Goal: Task Accomplishment & Management: Complete application form

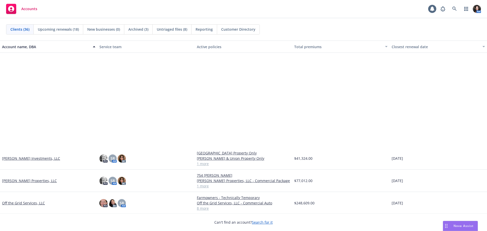
scroll to position [482, 0]
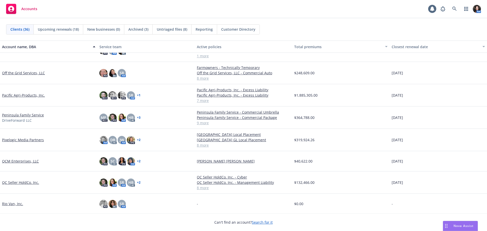
click at [14, 140] on link "Pixelogic Media Partners" at bounding box center [23, 139] width 42 height 5
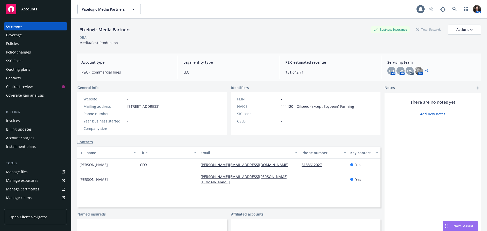
click at [39, 44] on div "Policies" at bounding box center [35, 44] width 59 height 8
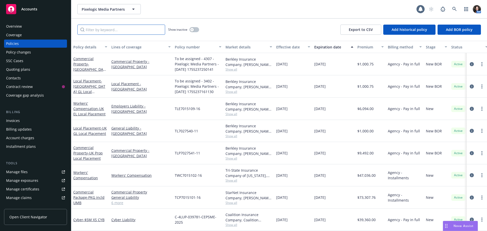
click at [110, 34] on input "Filter by keyword..." at bounding box center [121, 30] width 88 height 10
click at [27, 23] on div "Overview" at bounding box center [35, 26] width 59 height 8
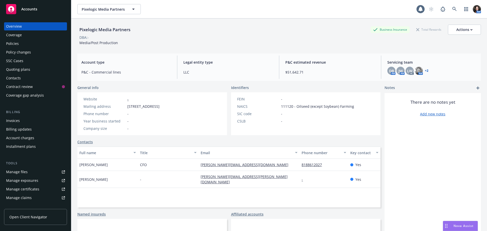
scroll to position [25, 0]
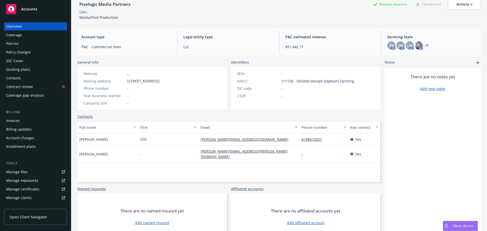
click at [91, 118] on link "Contacts" at bounding box center [84, 116] width 15 height 5
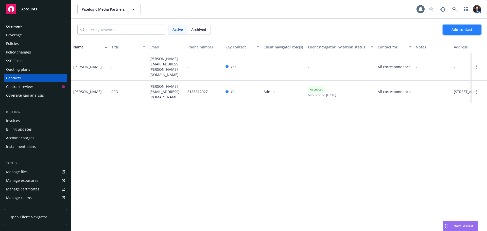
click at [464, 29] on span "Add contact" at bounding box center [462, 29] width 21 height 5
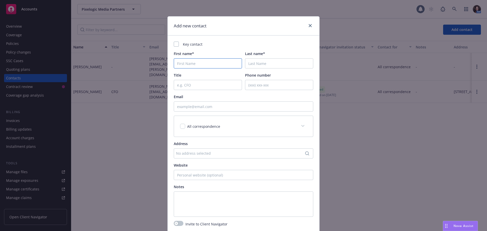
click at [189, 62] on input "First name*" at bounding box center [208, 63] width 68 height 10
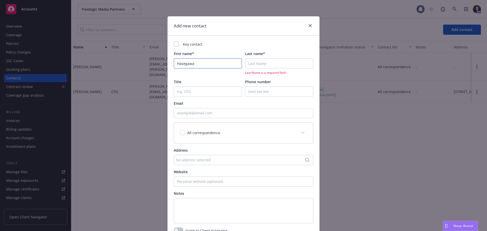
type input "Hasegawa"
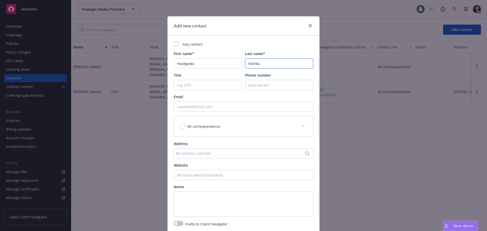
type input "Norika"
type input "WBN - [GEOGRAPHIC_DATA] Broker"
type input "[EMAIL_ADDRESS][PERSON_NAME][DOMAIN_NAME]"
click at [191, 205] on textarea at bounding box center [244, 204] width 140 height 25
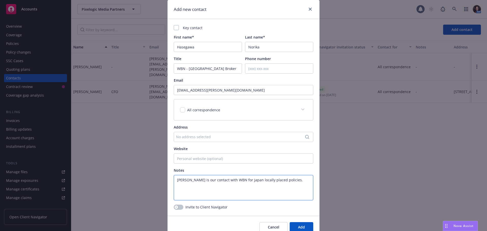
scroll to position [25, 0]
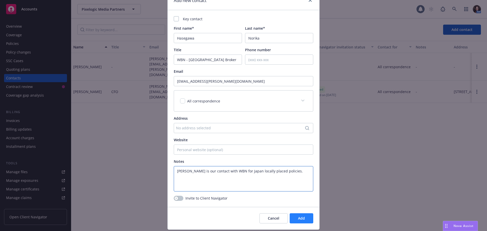
type textarea "[PERSON_NAME] is our contact with WBN for Japan locally placed policies."
click at [298, 216] on span "Add" at bounding box center [301, 218] width 7 height 5
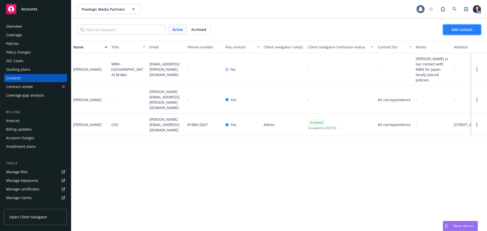
click at [451, 30] on button "Add contact" at bounding box center [462, 30] width 38 height 10
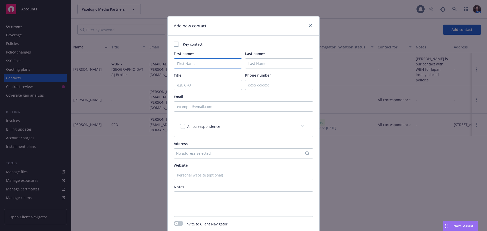
click at [191, 64] on input "First name*" at bounding box center [208, 63] width 68 height 10
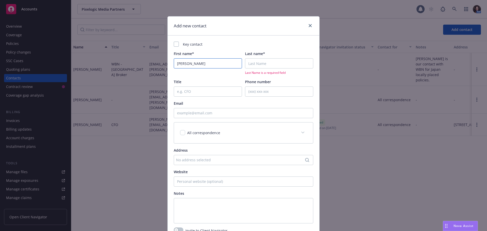
type input "[PERSON_NAME]"
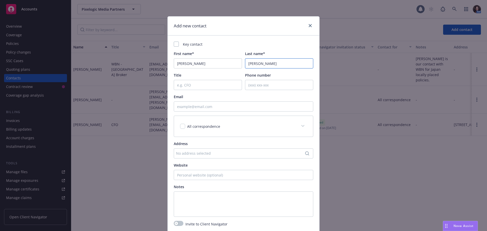
type input "[PERSON_NAME]"
click at [191, 81] on input "Title" at bounding box center [208, 85] width 68 height 10
type input "Pixelogic - [GEOGRAPHIC_DATA] Contact"
click at [236, 111] on input "Email" at bounding box center [244, 107] width 140 height 10
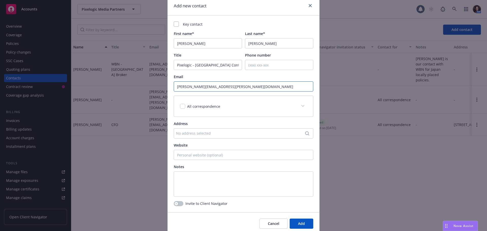
scroll to position [40, 0]
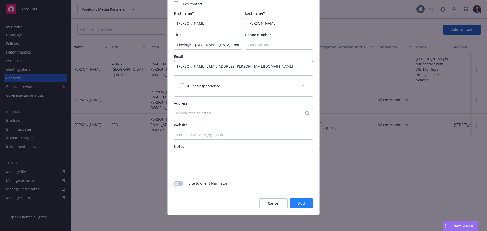
type input "[PERSON_NAME][EMAIL_ADDRESS][PERSON_NAME][DOMAIN_NAME]"
click at [304, 201] on button "Add" at bounding box center [302, 204] width 24 height 10
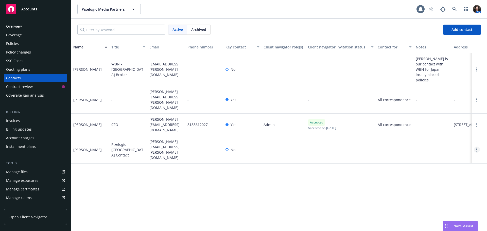
click at [477, 148] on circle "Open options" at bounding box center [477, 148] width 1 height 1
click at [282, 188] on div "Name Title Email Phone number Key contact Client navigator role(s) Client navig…" at bounding box center [279, 136] width 416 height 190
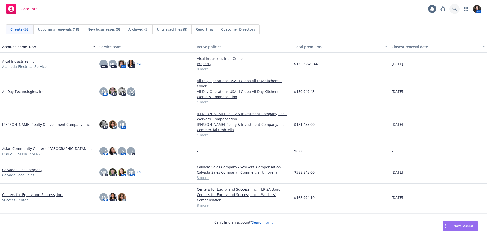
click at [455, 10] on icon at bounding box center [455, 9] width 5 height 5
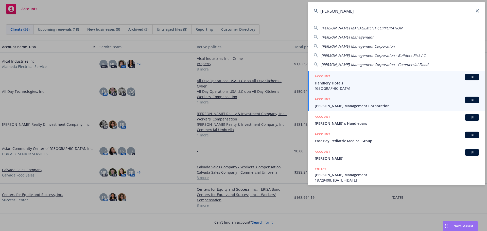
type input "handley"
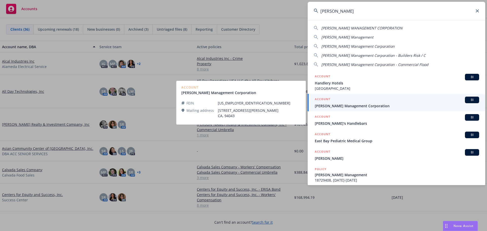
click at [360, 107] on span "[PERSON_NAME] Management Corporation" at bounding box center [397, 105] width 164 height 5
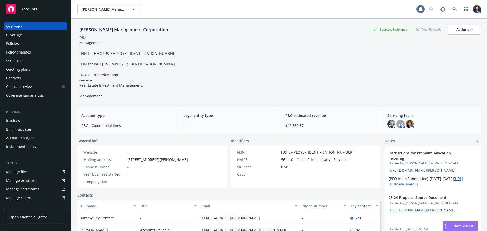
click at [31, 42] on div "Policies" at bounding box center [35, 44] width 59 height 8
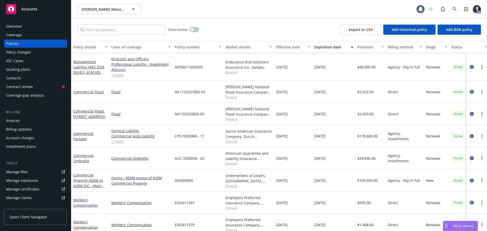
scroll to position [193, 0]
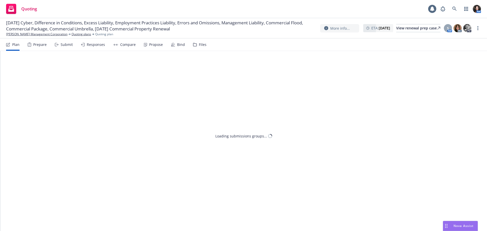
click at [61, 45] on div "Submit" at bounding box center [67, 45] width 12 height 4
